Goal: Find specific page/section: Find specific page/section

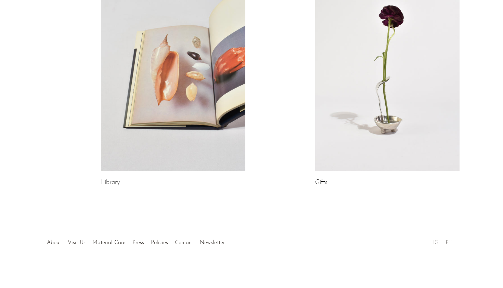
scroll to position [377, 0]
click at [212, 241] on div at bounding box center [251, 236] width 131 height 24
click at [210, 243] on div at bounding box center [251, 236] width 131 height 24
click at [177, 244] on link "Contact" at bounding box center [184, 242] width 18 height 5
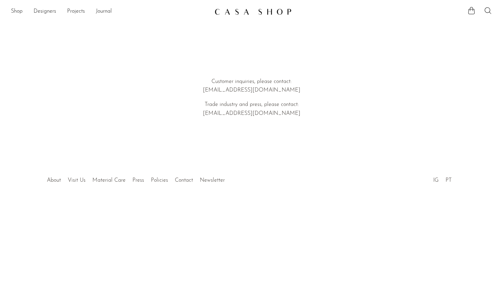
click at [246, 8] on img at bounding box center [253, 11] width 77 height 7
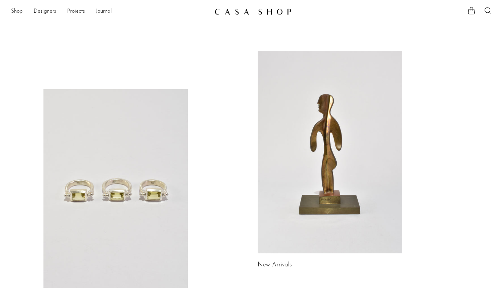
click at [240, 10] on img at bounding box center [253, 11] width 77 height 7
click at [16, 11] on link "Shop" at bounding box center [17, 11] width 12 height 9
